Goal: Task Accomplishment & Management: Use online tool/utility

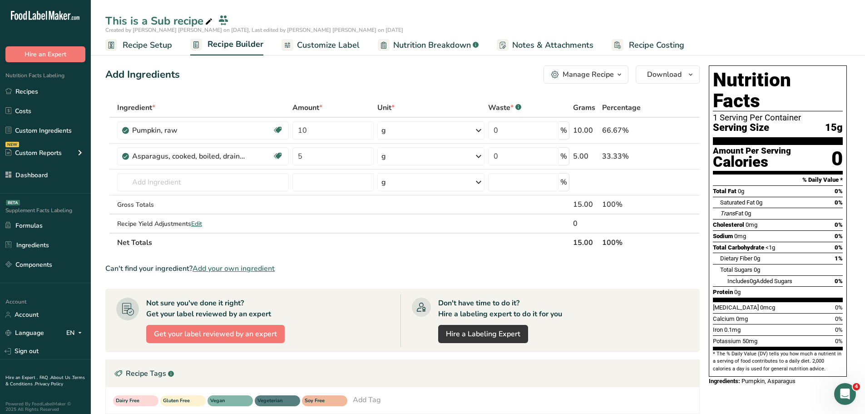
click at [631, 76] on div "Manage Recipe Delete Recipe Duplicate Recipe Scale Recipe Save as Sub-Recipe .a…" at bounding box center [622, 74] width 156 height 18
click at [622, 74] on icon "button" at bounding box center [619, 74] width 7 height 11
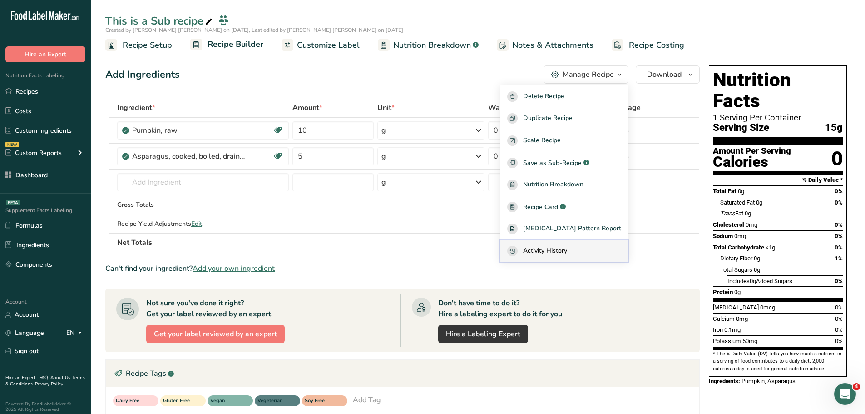
click at [567, 254] on span "Activity History" at bounding box center [545, 251] width 44 height 10
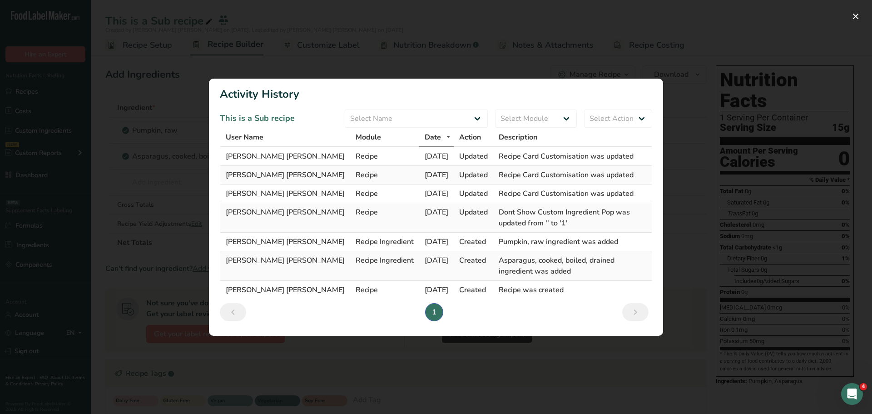
click at [240, 143] on span "User Name" at bounding box center [245, 137] width 38 height 11
click at [250, 143] on span "User Name" at bounding box center [245, 137] width 38 height 11
click at [254, 143] on span "User Name" at bounding box center [245, 137] width 38 height 11
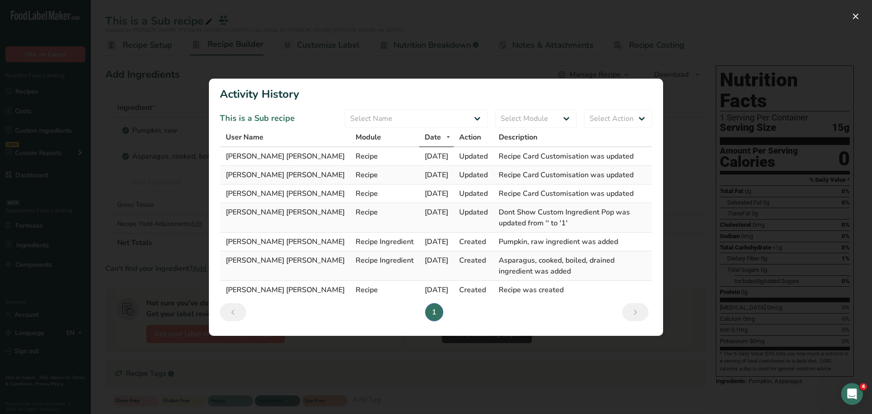
click at [254, 143] on span "User Name" at bounding box center [245, 137] width 38 height 11
click at [247, 143] on span "User Name" at bounding box center [245, 137] width 38 height 11
click at [857, 16] on button "Activity Log Modal" at bounding box center [855, 16] width 15 height 15
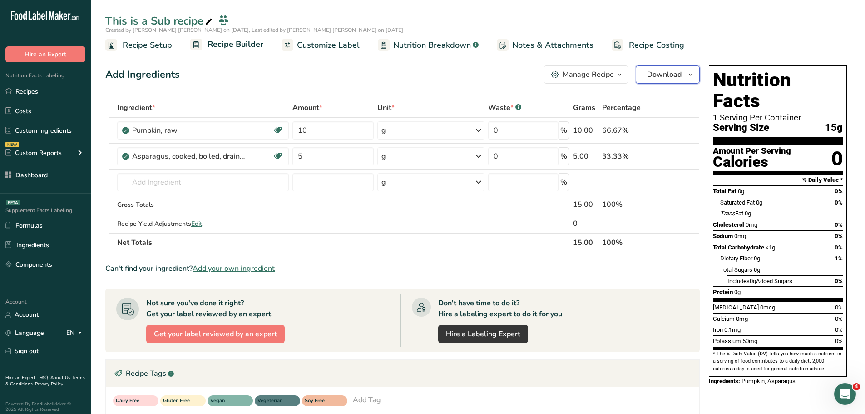
click at [680, 73] on span "Download" at bounding box center [664, 74] width 35 height 11
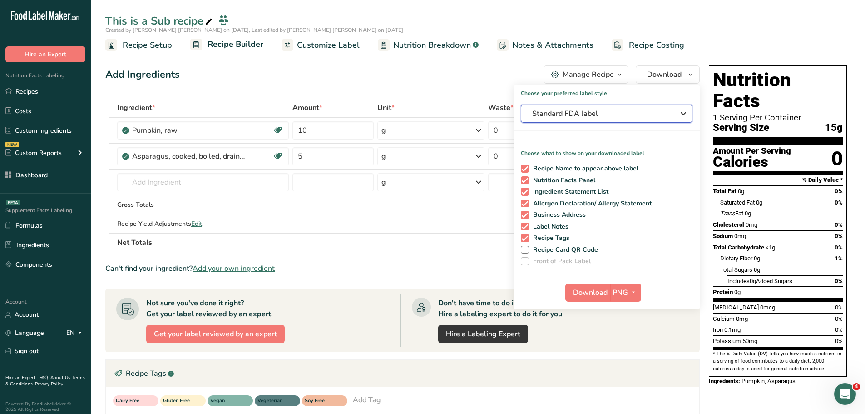
click at [651, 112] on span "Standard FDA label" at bounding box center [600, 113] width 136 height 11
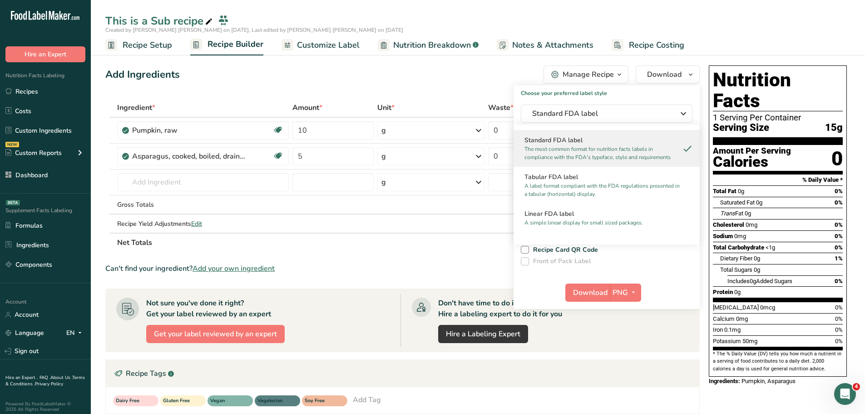
click at [519, 96] on h1 "Choose your preferred label style" at bounding box center [607, 91] width 186 height 12
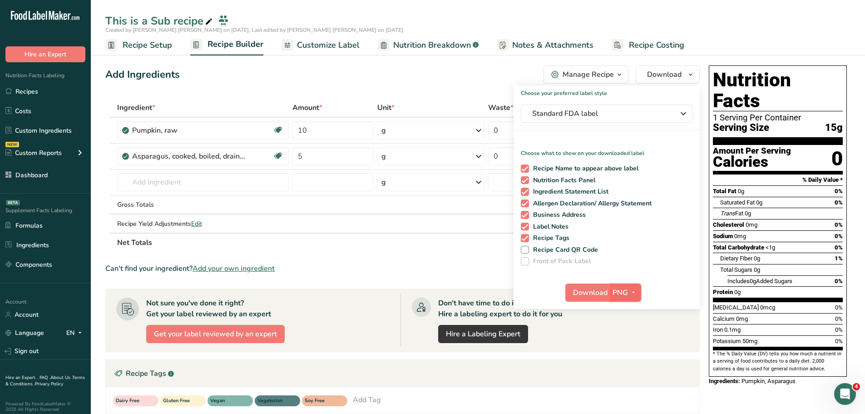
click at [637, 292] on span "button" at bounding box center [633, 292] width 11 height 11
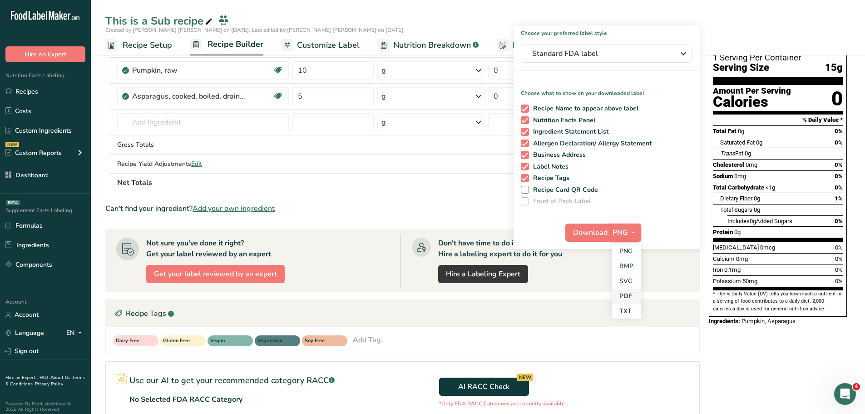
scroll to position [45, 0]
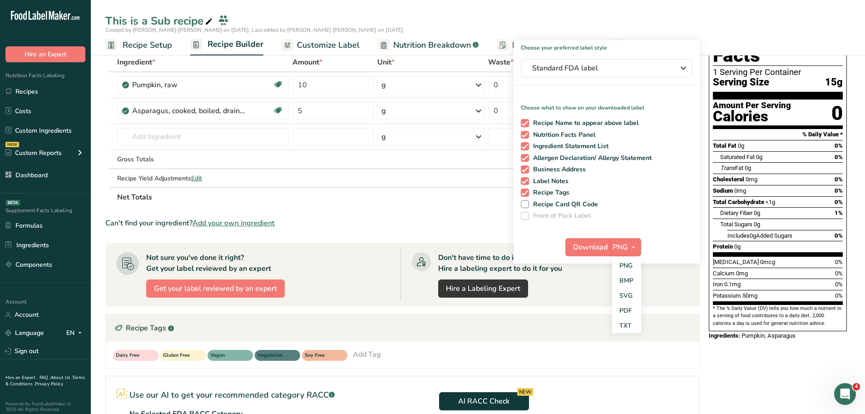
click at [552, 226] on div "Choose your preferred label style Standard FDA label Standard FDA label The mos…" at bounding box center [607, 151] width 186 height 223
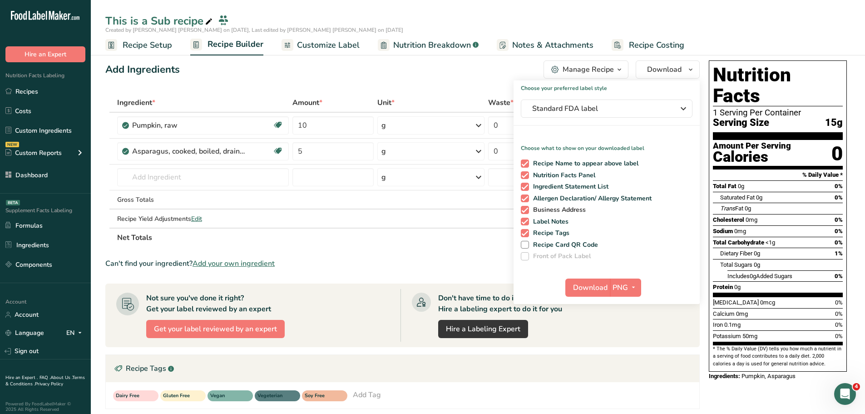
scroll to position [0, 0]
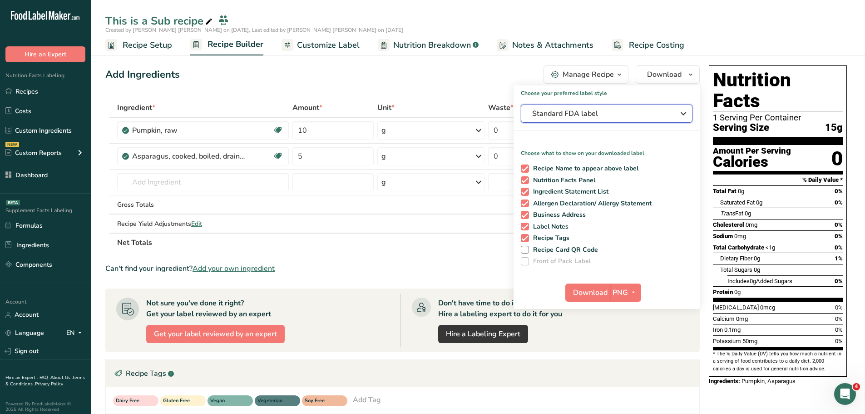
click at [676, 114] on div "Standard FDA label" at bounding box center [606, 113] width 149 height 11
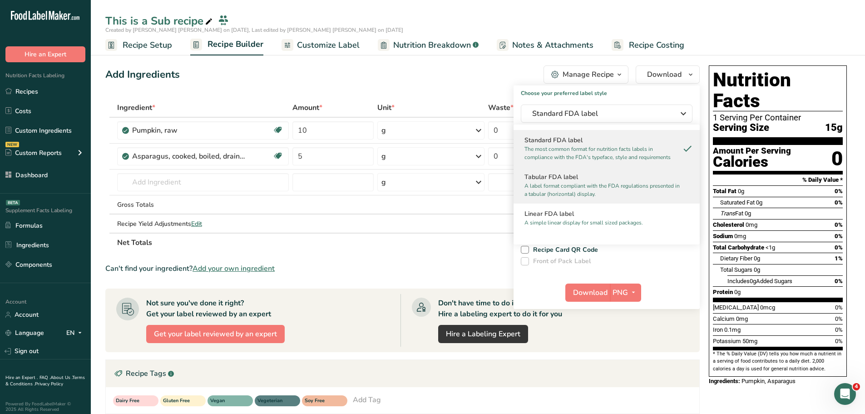
click at [584, 181] on h2 "Tabular FDA label" at bounding box center [607, 177] width 164 height 10
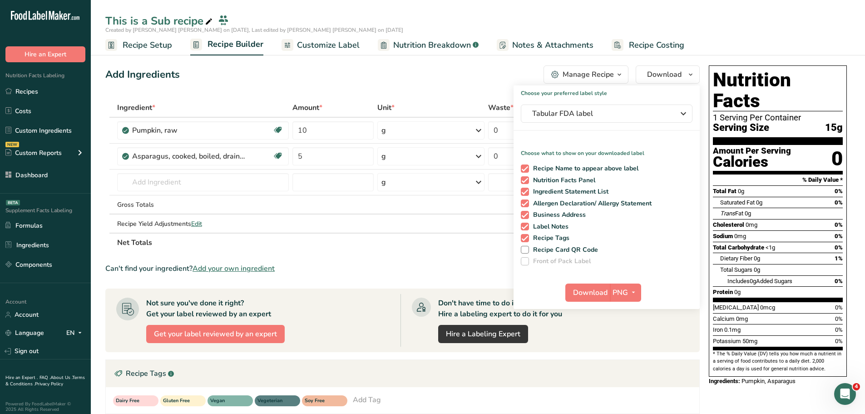
click at [704, 138] on div "Add Ingredients Manage Recipe Delete Recipe Duplicate Recipe Scale Recipe Save …" at bounding box center [405, 318] width 600 height 513
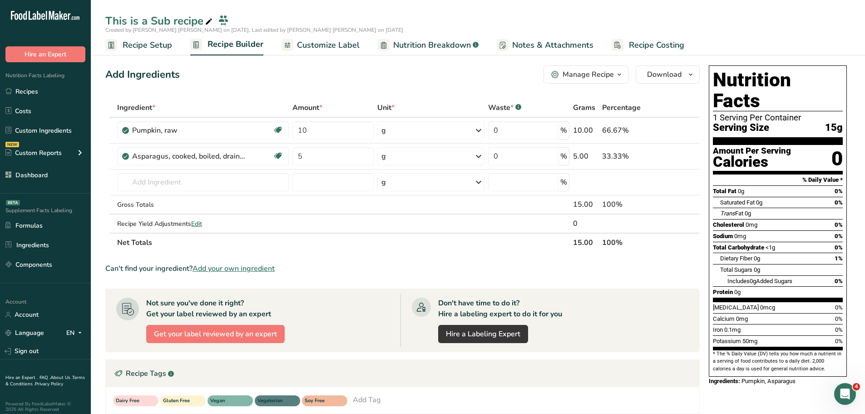
click at [303, 45] on span "Customize Label" at bounding box center [328, 45] width 63 height 12
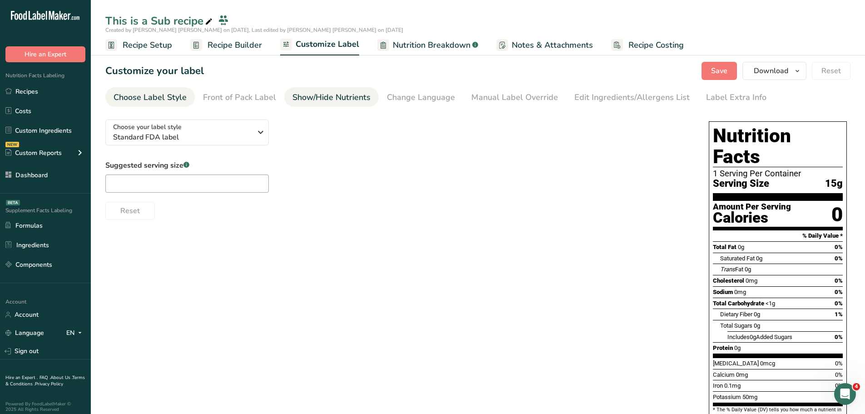
click at [313, 100] on div "Show/Hide Nutrients" at bounding box center [331, 97] width 78 height 12
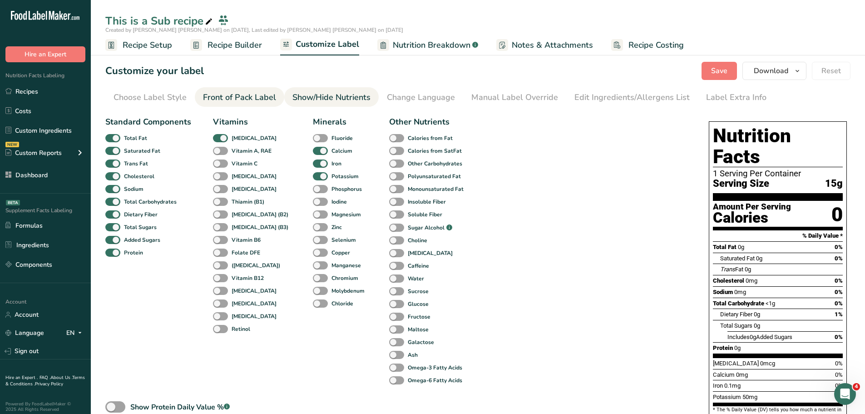
click at [246, 91] on link "Front of Pack Label" at bounding box center [239, 97] width 73 height 20
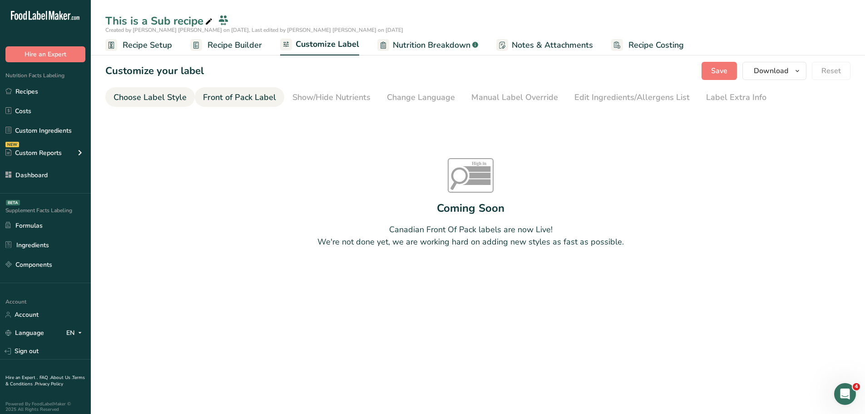
click at [171, 91] on div "Choose Label Style" at bounding box center [150, 97] width 73 height 12
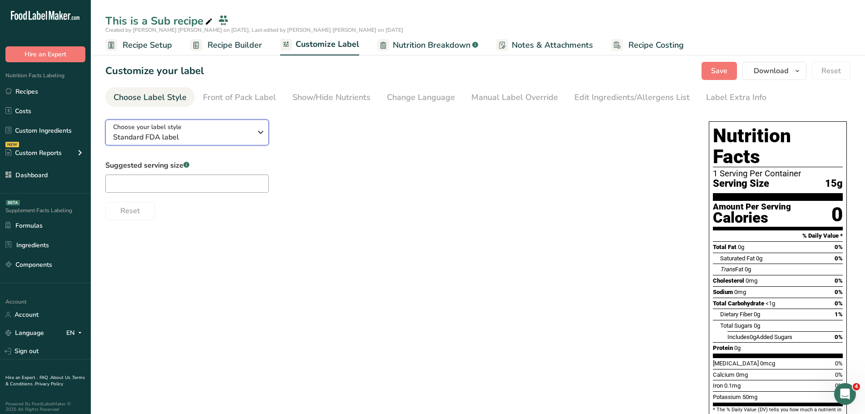
click at [181, 128] on div "Choose your label style Standard FDA label" at bounding box center [182, 132] width 139 height 20
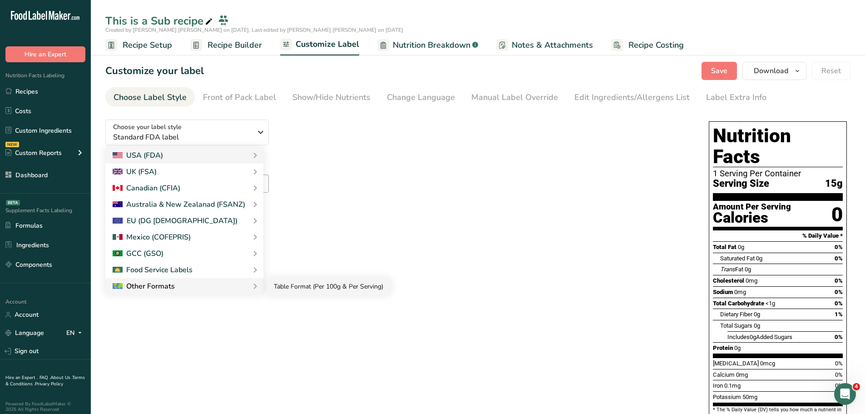
click at [330, 281] on link "Table Format (Per 100g & Per Serving)" at bounding box center [329, 286] width 124 height 17
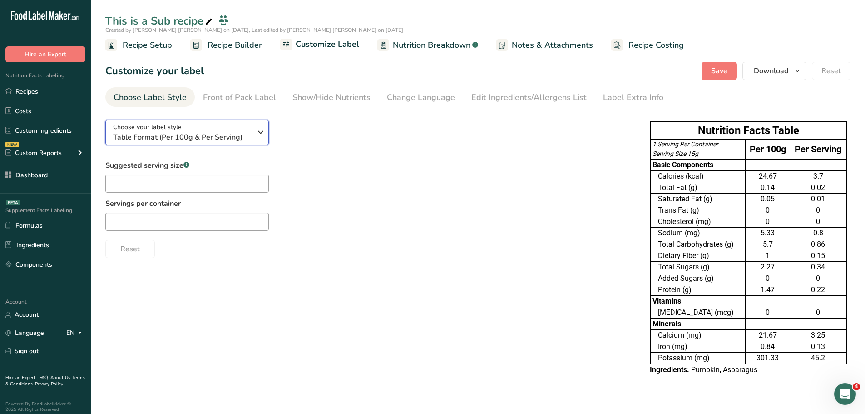
click at [222, 129] on div "Choose your label style Table Format (Per 100g & Per Serving)" at bounding box center [182, 132] width 139 height 20
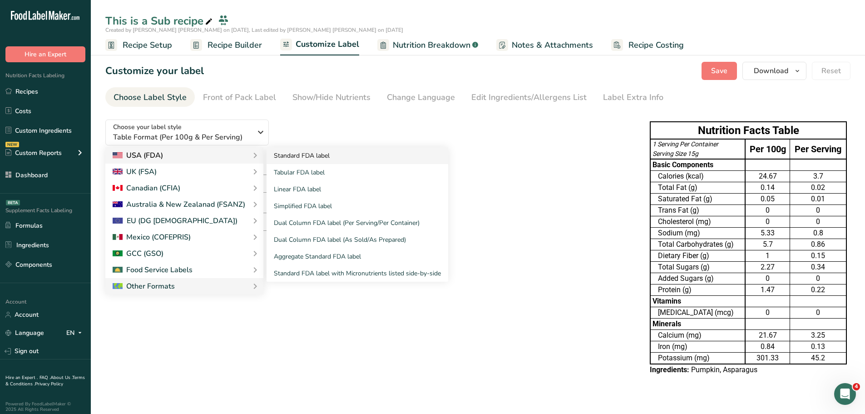
click at [301, 157] on link "Standard FDA label" at bounding box center [358, 155] width 182 height 17
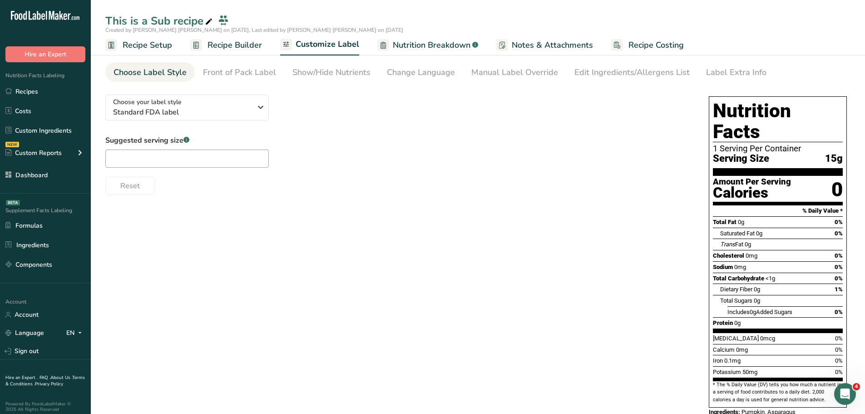
scroll to position [30, 0]
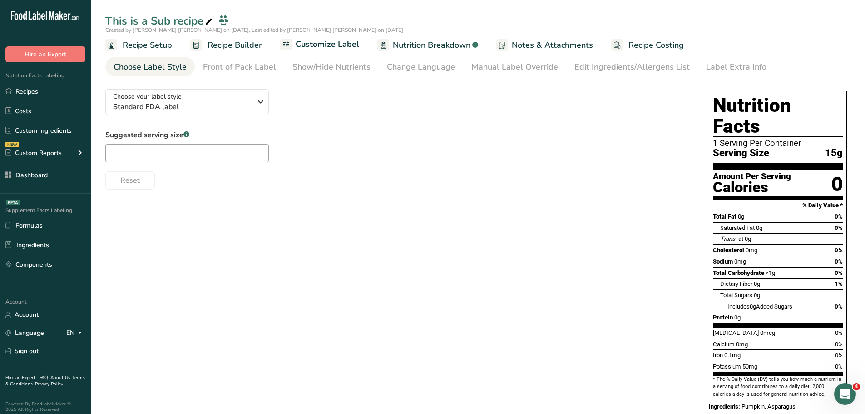
drag, startPoint x: 716, startPoint y: 103, endPoint x: 822, endPoint y: 374, distance: 290.6
click at [822, 374] on div "Nutrition Facts 1 Serving Per Container Serving Size 15g Amount Per Serving Cal…" at bounding box center [778, 246] width 138 height 311
click at [822, 376] on section "* The % Daily Value (DV) tells you how much a nutrient in a serving of food con…" at bounding box center [778, 387] width 130 height 22
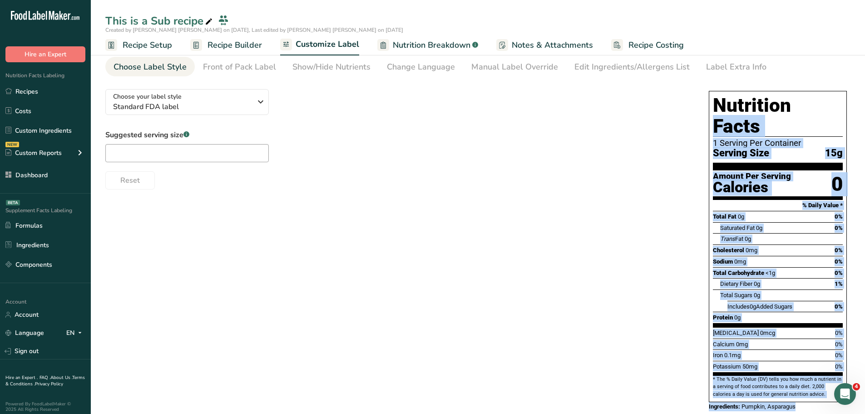
drag, startPoint x: 711, startPoint y: 102, endPoint x: 803, endPoint y: 387, distance: 300.0
click at [803, 387] on div "Nutrition Facts 1 Serving Per Container Serving Size 15g Amount Per Serving Cal…" at bounding box center [777, 250] width 145 height 327
click at [803, 402] on div "Ingredients: Pumpkin, Asparagus" at bounding box center [778, 406] width 138 height 9
drag, startPoint x: 716, startPoint y: 104, endPoint x: 809, endPoint y: 384, distance: 295.7
click at [809, 384] on div "Nutrition Facts 1 Serving Per Container Serving Size 15g Amount Per Serving Cal…" at bounding box center [777, 250] width 145 height 327
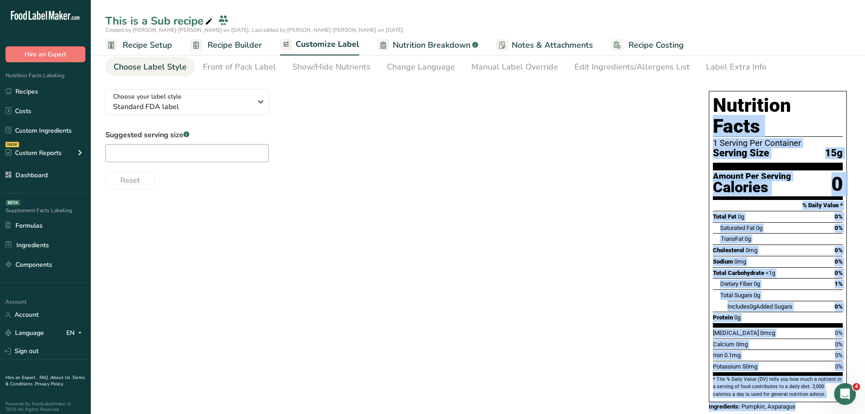
copy div "Nutrition Facts 1 Serving Per Container Serving Size 15g Amount Per Serving Cal…"
click at [262, 103] on icon "button" at bounding box center [260, 102] width 11 height 16
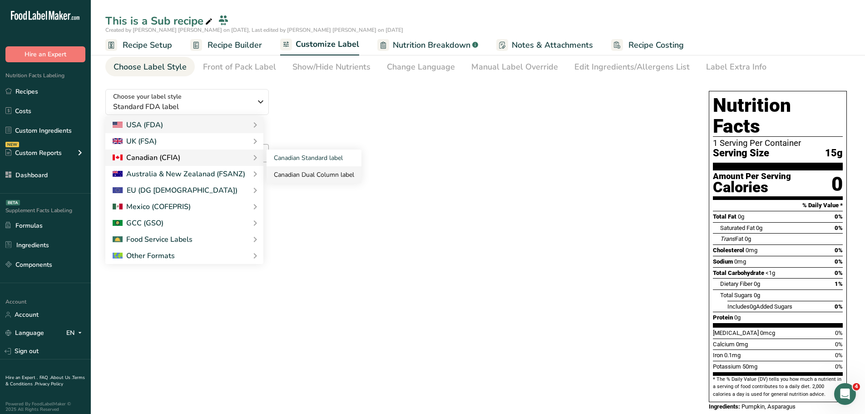
click at [300, 176] on link "Canadian Dual Column label" at bounding box center [314, 174] width 95 height 17
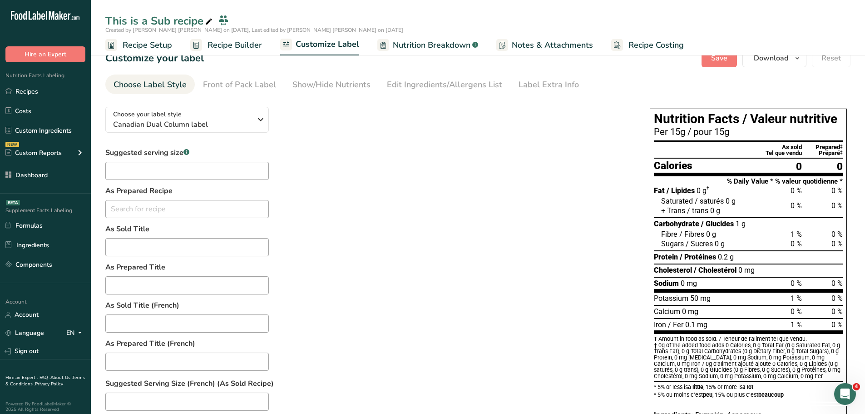
scroll to position [0, 0]
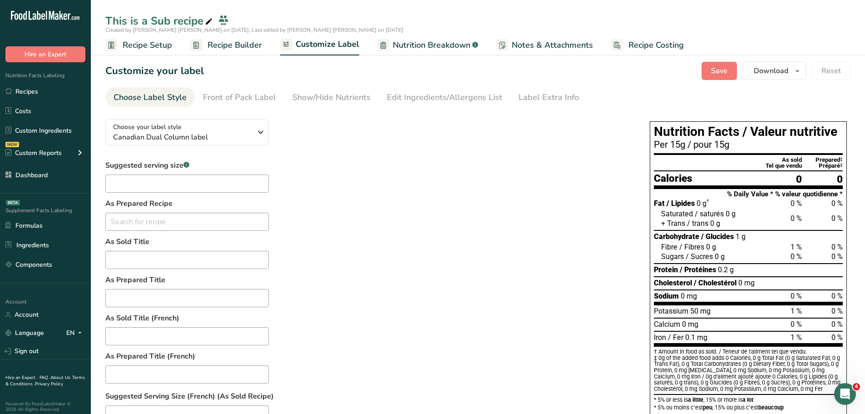
drag, startPoint x: 788, startPoint y: 202, endPoint x: 803, endPoint y: 200, distance: 15.1
click at [803, 200] on div "Fat / Lipides 0 g † 0 % 0 %" at bounding box center [748, 203] width 189 height 10
click at [835, 202] on span "0 %" at bounding box center [837, 203] width 11 height 9
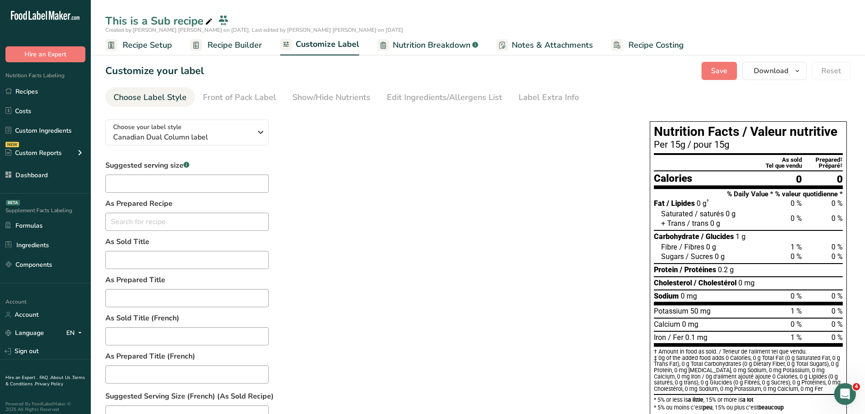
click at [730, 210] on span "0 g" at bounding box center [731, 214] width 10 height 10
click at [742, 217] on div "Saturated / saturés 0 g 0 % 0 %" at bounding box center [752, 214] width 182 height 10
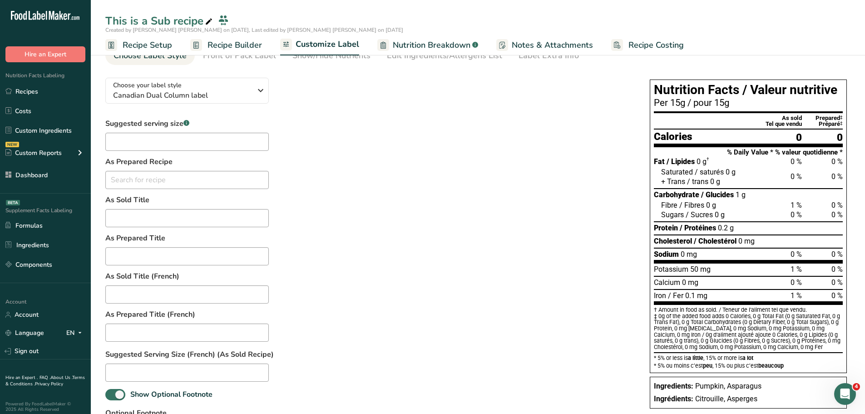
scroll to position [45, 0]
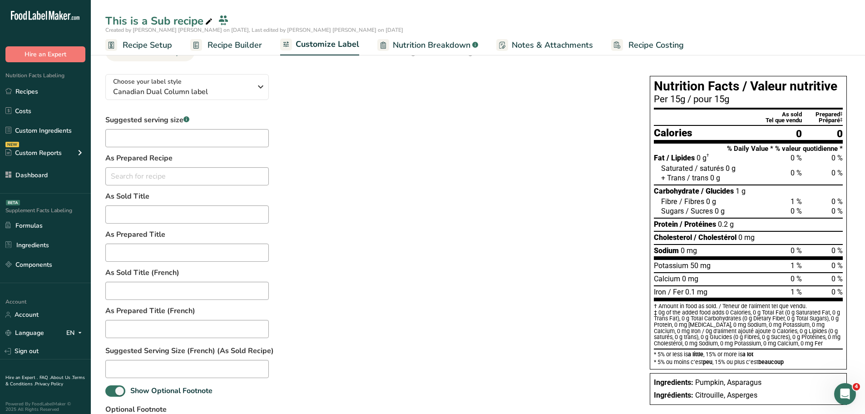
drag, startPoint x: 655, startPoint y: 84, endPoint x: 843, endPoint y: 288, distance: 277.4
click at [843, 288] on div "Nutrition Facts / Valeur nutritive Per 15g / pour 15g As sold Prepared ‡ Tel qu…" at bounding box center [748, 222] width 197 height 293
click at [676, 97] on div "Per 15g / pour 15g" at bounding box center [748, 98] width 189 height 9
drag, startPoint x: 651, startPoint y: 83, endPoint x: 846, endPoint y: 290, distance: 283.7
click at [846, 290] on div "Nutrition Facts / Valeur nutritive Per 15g / pour 15g As sold Prepared ‡ Tel qu…" at bounding box center [748, 222] width 197 height 293
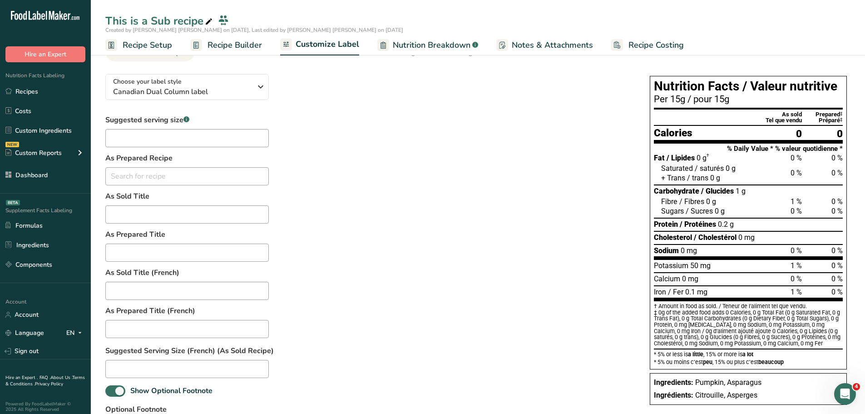
click at [802, 267] on div "0 %" at bounding box center [822, 266] width 41 height 10
drag, startPoint x: 653, startPoint y: 158, endPoint x: 697, endPoint y: 158, distance: 44.5
click at [697, 158] on div "Nutrition Facts / Valeur nutritive Per 15g / pour 15g As sold Prepared ‡ Tel qu…" at bounding box center [748, 222] width 197 height 293
click at [698, 158] on span "0 g †" at bounding box center [703, 158] width 13 height 10
drag, startPoint x: 697, startPoint y: 158, endPoint x: 708, endPoint y: 158, distance: 10.9
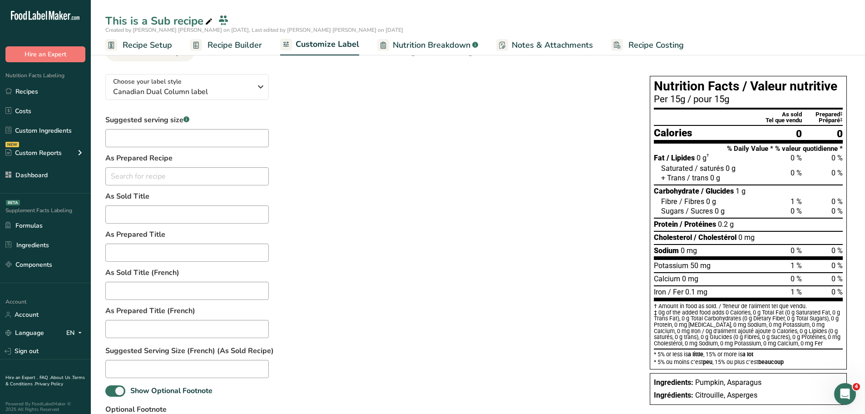
click at [708, 158] on span "0 g †" at bounding box center [703, 158] width 13 height 10
drag, startPoint x: 752, startPoint y: 158, endPoint x: 777, endPoint y: 155, distance: 25.1
click at [769, 157] on div "Fat / Lipides 0 g † 0 % 0 %" at bounding box center [748, 158] width 189 height 10
drag, startPoint x: 790, startPoint y: 156, endPoint x: 802, endPoint y: 156, distance: 11.4
click at [802, 156] on div "Fat / Lipides 0 g † 0 % 0 %" at bounding box center [748, 158] width 189 height 10
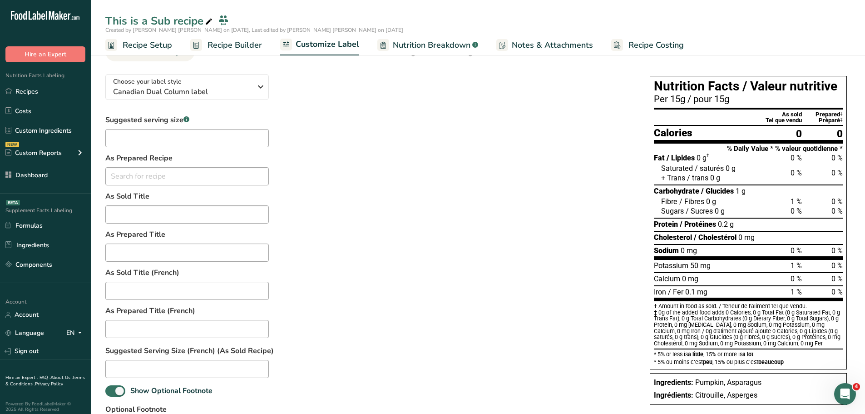
drag, startPoint x: 823, startPoint y: 156, endPoint x: 842, endPoint y: 153, distance: 18.8
click at [842, 153] on div "0 %" at bounding box center [822, 158] width 41 height 10
click at [758, 183] on div "+ Trans / trans 0 g" at bounding box center [748, 178] width 189 height 11
drag, startPoint x: 654, startPoint y: 155, endPoint x: 728, endPoint y: 155, distance: 74.0
click at [728, 155] on div "Nutrition Facts / Valeur nutritive Per 15g / pour 15g As sold Prepared ‡ Tel qu…" at bounding box center [748, 222] width 197 height 293
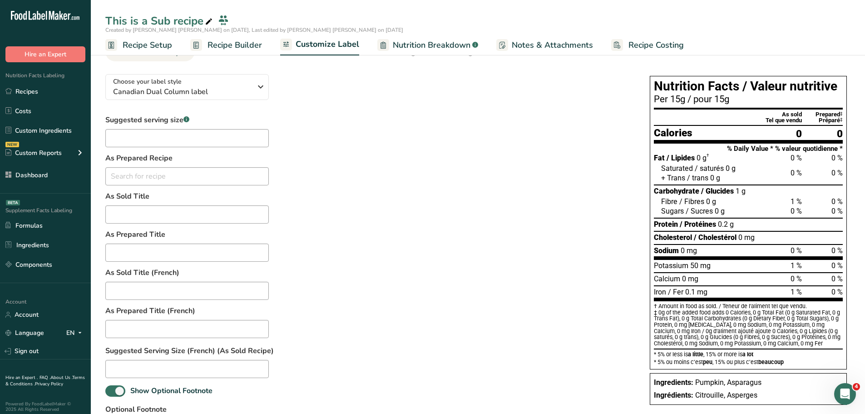
click at [780, 157] on div "Fat / Lipides 0 g † 0 % 0 %" at bounding box center [748, 158] width 189 height 10
drag, startPoint x: 788, startPoint y: 158, endPoint x: 802, endPoint y: 158, distance: 14.1
click at [802, 158] on div "Fat / Lipides 0 g † 0 % 0 %" at bounding box center [748, 158] width 189 height 10
click at [804, 156] on div "0 %" at bounding box center [822, 158] width 41 height 10
click at [792, 159] on span "0 %" at bounding box center [796, 157] width 11 height 9
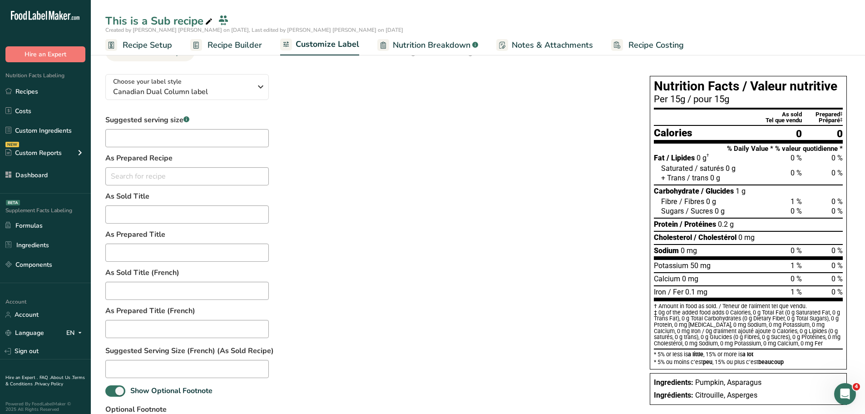
click at [792, 159] on span "0 %" at bounding box center [796, 157] width 11 height 9
click at [793, 159] on span "0 %" at bounding box center [796, 157] width 11 height 9
click at [802, 159] on div "0 %" at bounding box center [822, 158] width 41 height 10
click at [800, 158] on span "0 %" at bounding box center [796, 157] width 11 height 9
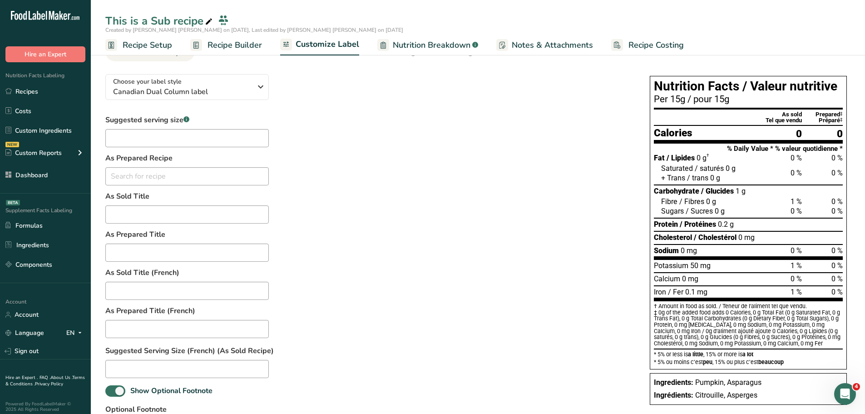
click at [800, 158] on span "0 %" at bounding box center [796, 157] width 11 height 9
click at [795, 176] on span "0 %" at bounding box center [796, 172] width 11 height 9
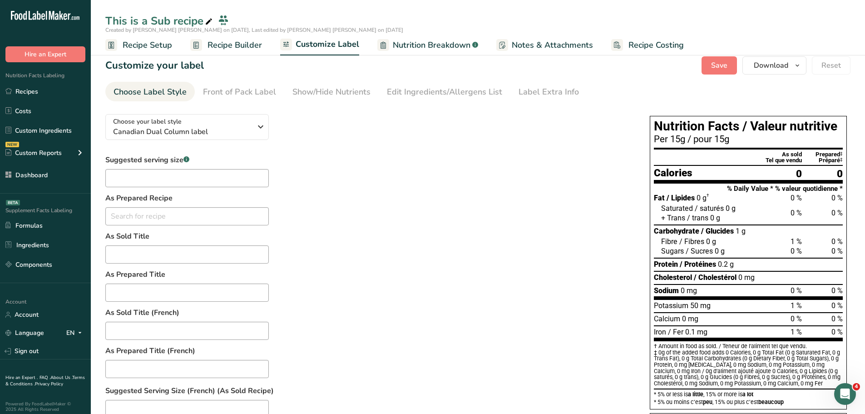
scroll to position [0, 0]
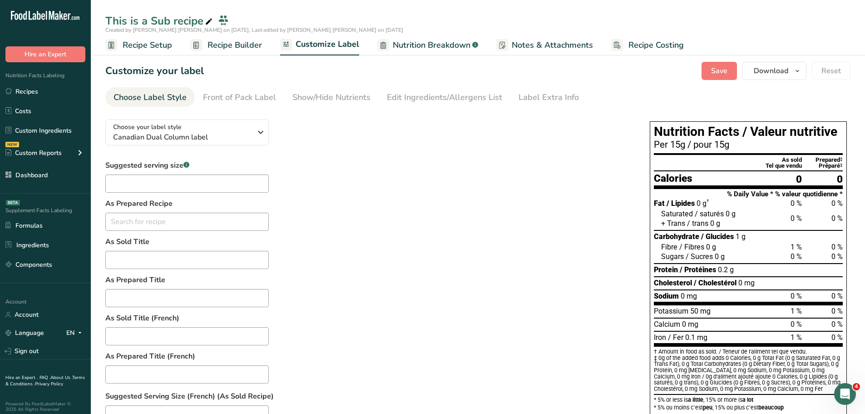
click at [239, 51] on link "Recipe Builder" at bounding box center [226, 45] width 72 height 20
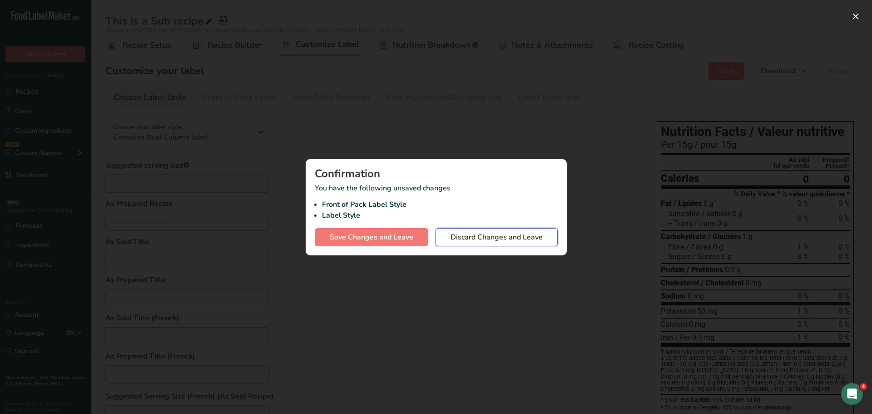
click at [495, 235] on span "Discard Changes and Leave" at bounding box center [497, 237] width 92 height 11
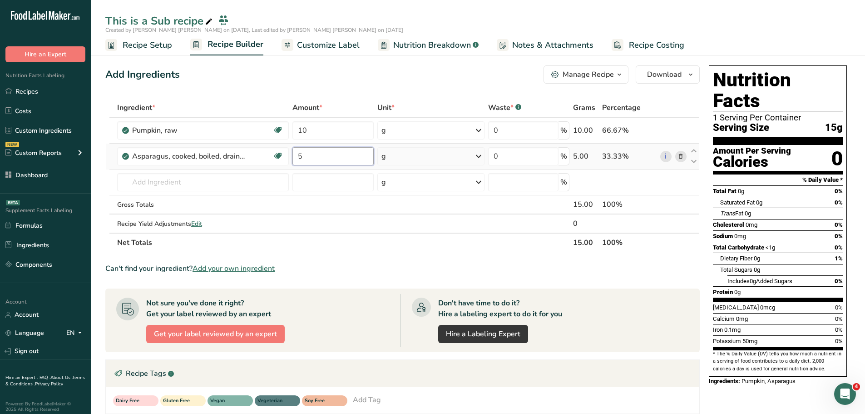
click at [324, 150] on input "5" at bounding box center [332, 156] width 81 height 18
type input "50"
click at [373, 81] on div "Add Ingredients Manage Recipe Delete Recipe Duplicate Recipe Scale Recipe Save …" at bounding box center [402, 74] width 594 height 18
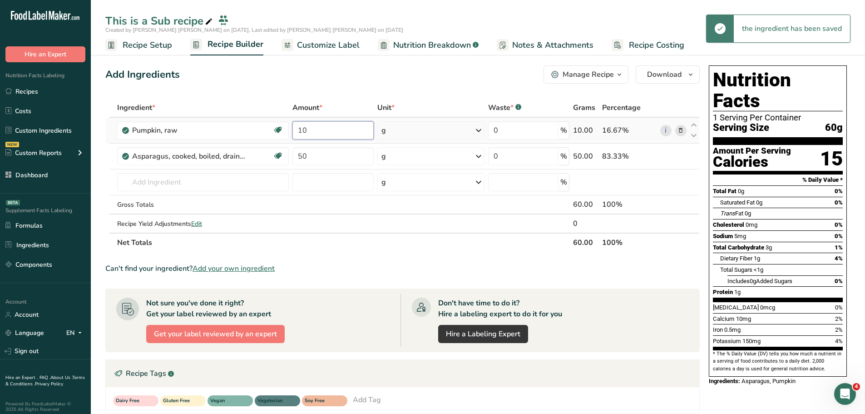
click at [312, 130] on input "10" at bounding box center [332, 130] width 81 height 18
type input "105"
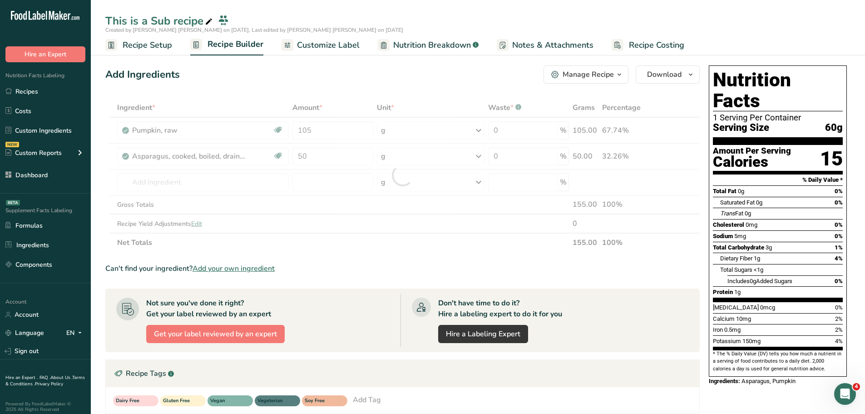
click at [360, 76] on div "Add Ingredients Manage Recipe Delete Recipe Duplicate Recipe Scale Recipe Save …" at bounding box center [402, 74] width 594 height 18
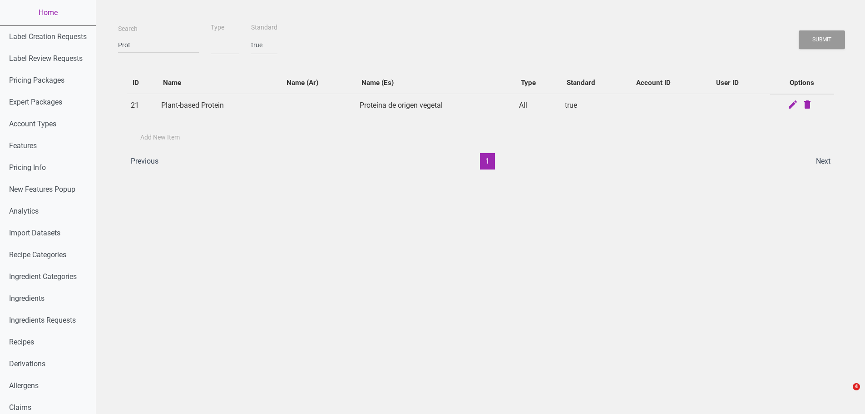
select select "1"
click at [142, 45] on input "Prot" at bounding box center [158, 45] width 81 height 16
select select
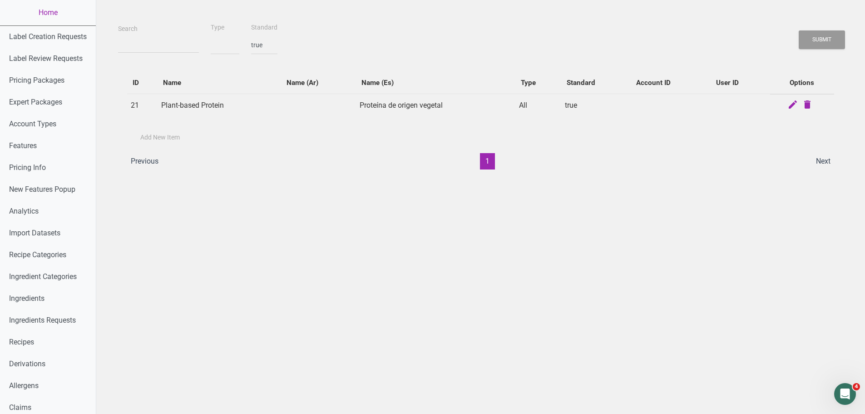
click at [799, 30] on button "Submit" at bounding box center [822, 39] width 46 height 19
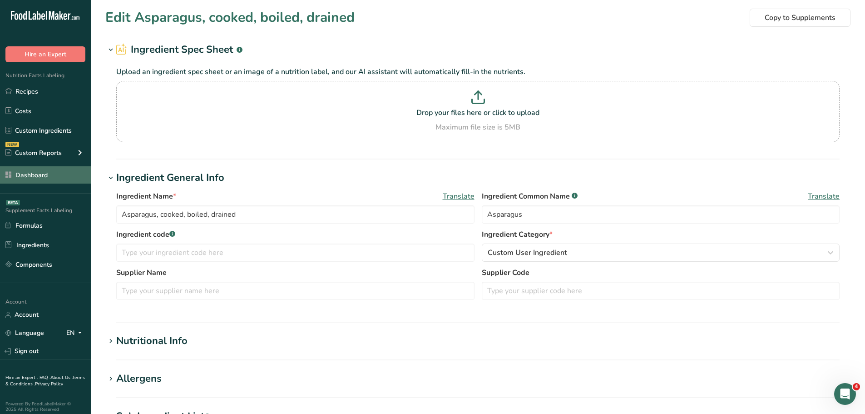
click at [28, 175] on link "Dashboard" at bounding box center [45, 174] width 91 height 17
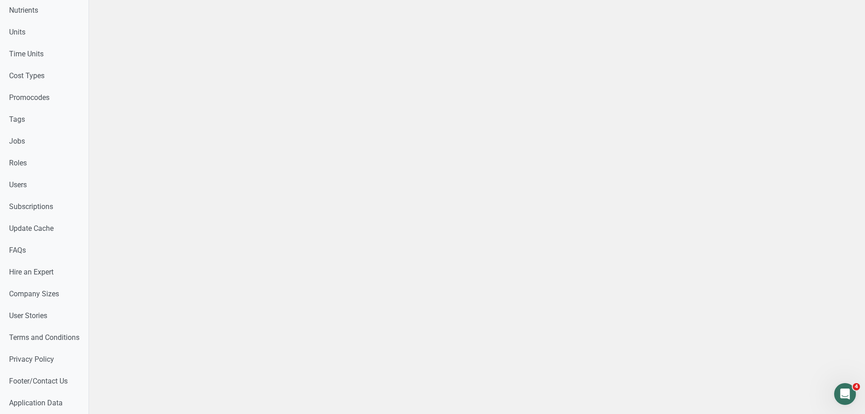
scroll to position [419, 0]
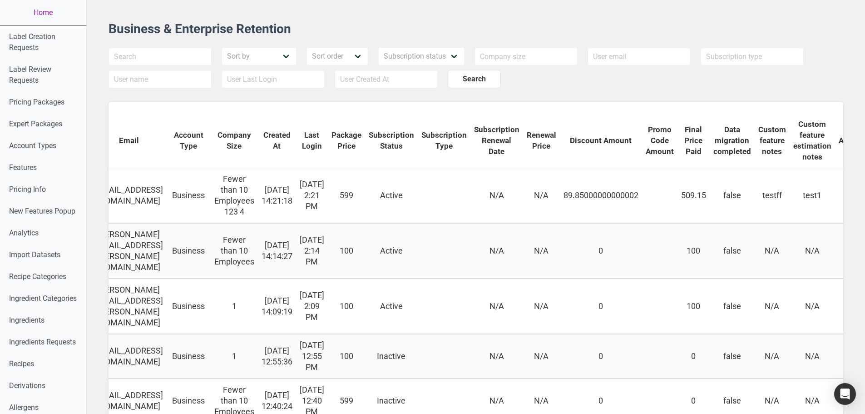
scroll to position [0, 238]
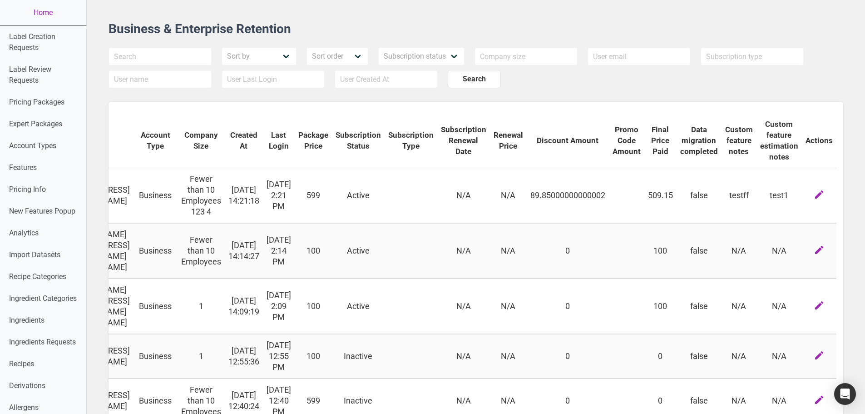
drag, startPoint x: 372, startPoint y: 236, endPoint x: 655, endPoint y: 234, distance: 282.9
click at [40, 10] on link "Home" at bounding box center [43, 12] width 86 height 25
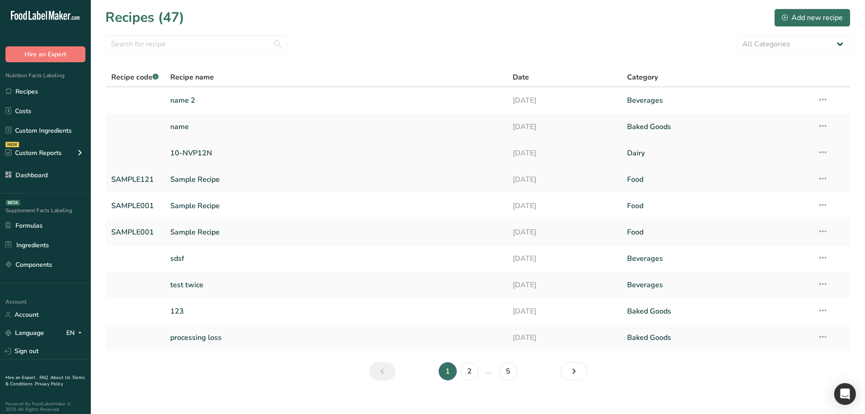
click at [244, 156] on link "10-NVP12N" at bounding box center [336, 153] width 332 height 19
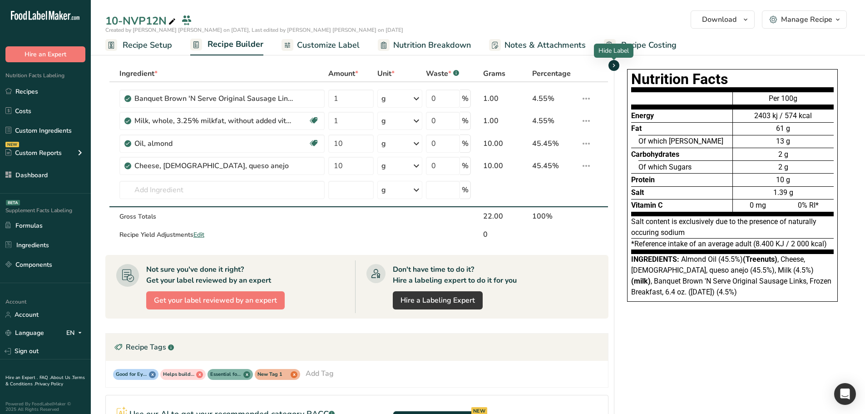
click at [615, 64] on icon "button" at bounding box center [613, 65] width 7 height 11
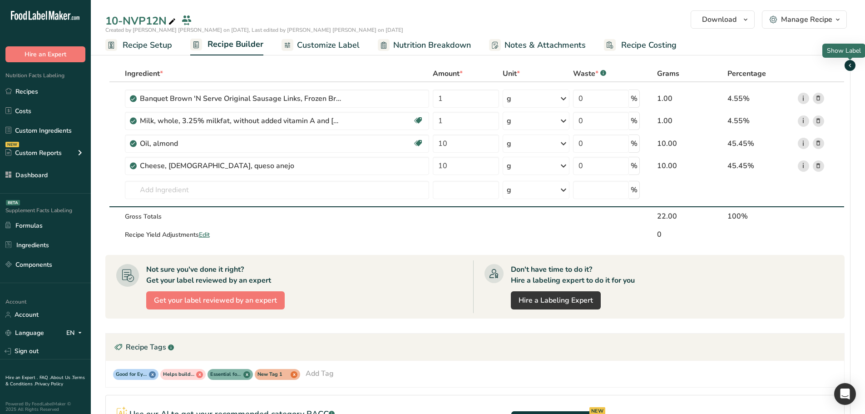
click at [849, 64] on icon "button" at bounding box center [850, 65] width 7 height 11
